Goal: Find specific page/section: Find specific page/section

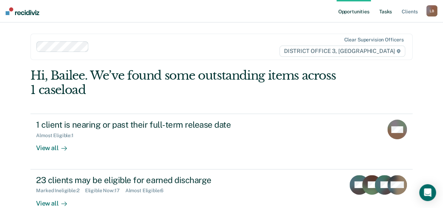
click at [388, 8] on link "Tasks" at bounding box center [385, 11] width 15 height 22
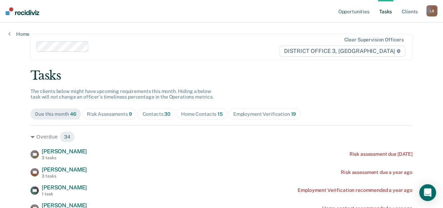
scroll to position [40, 0]
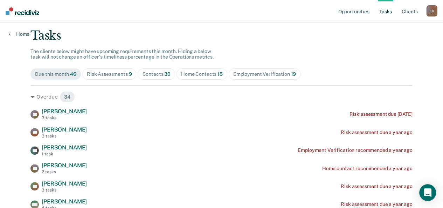
click at [106, 75] on div "Risk Assessments 9" at bounding box center [109, 74] width 45 height 6
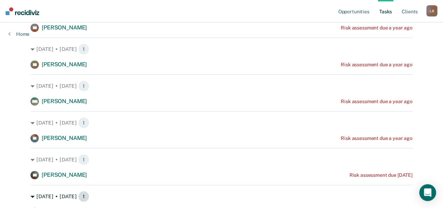
scroll to position [270, 0]
